Goal: Information Seeking & Learning: Learn about a topic

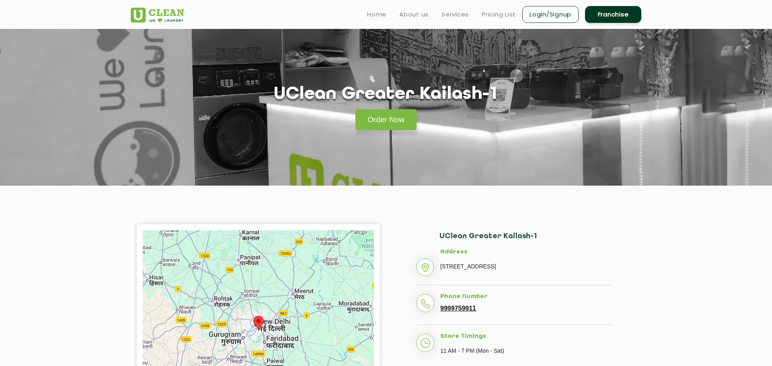
click at [726, 11] on header "Home About us Services Pricing List Login/Signup Franchise" at bounding box center [386, 14] width 772 height 29
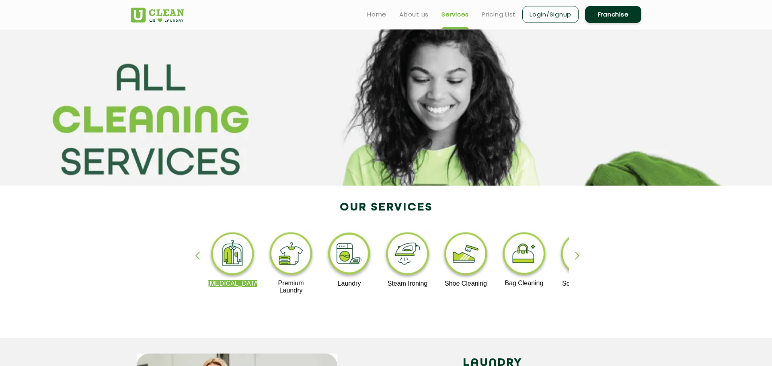
drag, startPoint x: 332, startPoint y: 200, endPoint x: 419, endPoint y: 209, distance: 87.3
click at [419, 209] on div "Dry Cleaning Premium Laundry Laundry Steam Ironing Shoe Cleaning Bag Cleaning S…" at bounding box center [386, 266] width 523 height 145
drag, startPoint x: 428, startPoint y: 207, endPoint x: 360, endPoint y: 206, distance: 68.8
click at [362, 207] on div "Dry Cleaning Premium Laundry Laundry Steam Ironing Shoe Cleaning Bag Cleaning S…" at bounding box center [386, 266] width 523 height 145
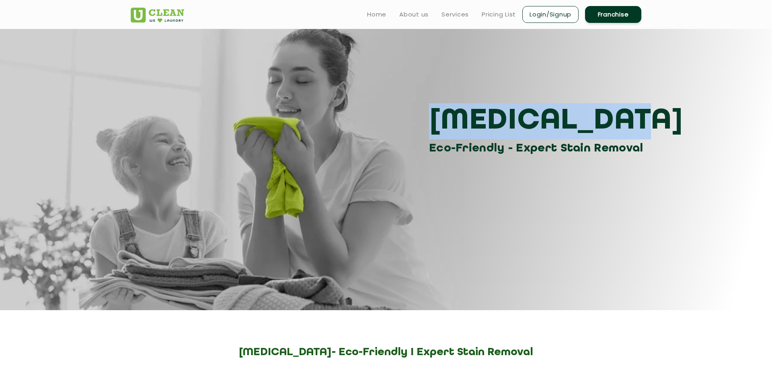
drag, startPoint x: 449, startPoint y: 117, endPoint x: 592, endPoint y: 118, distance: 143.2
click at [592, 118] on div "Dry Cleaning Eco-Friendly - Expert Stain Removal" at bounding box center [386, 130] width 523 height 54
copy h3 "[MEDICAL_DATA]"
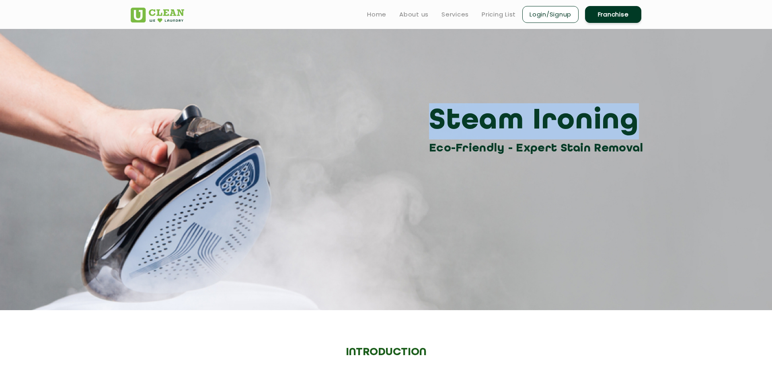
drag, startPoint x: 455, startPoint y: 120, endPoint x: 606, endPoint y: 120, distance: 151.2
click at [606, 120] on h3 "Steam Ironing" at bounding box center [538, 121] width 218 height 36
copy h3 "Steam Ironing"
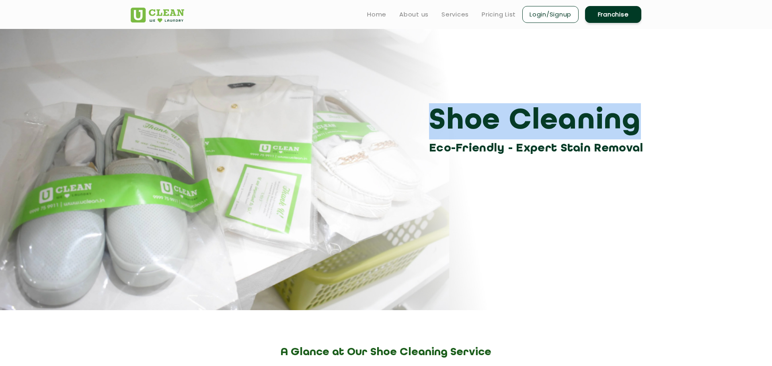
drag, startPoint x: 438, startPoint y: 125, endPoint x: 604, endPoint y: 119, distance: 165.9
click at [604, 119] on div "Shoe Cleaning Eco-Friendly - Expert Stain Removal" at bounding box center [386, 130] width 523 height 54
copy h3 "Shoe Cleaning"
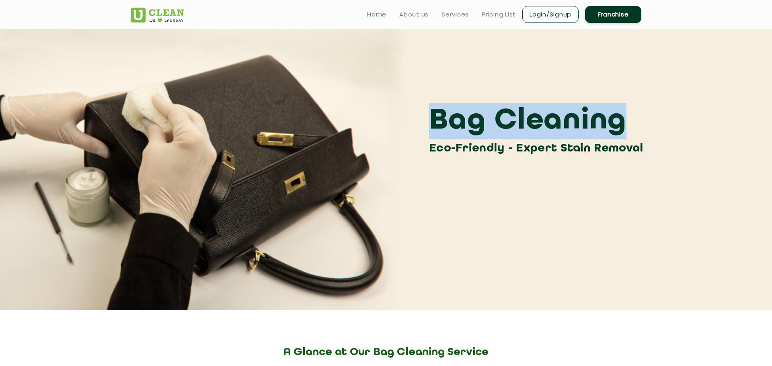
drag, startPoint x: 431, startPoint y: 120, endPoint x: 591, endPoint y: 126, distance: 160.2
click at [591, 126] on h3 "Bag Cleaning" at bounding box center [538, 121] width 218 height 36
copy h3 "Bag Cleaning"
